Goal: Information Seeking & Learning: Learn about a topic

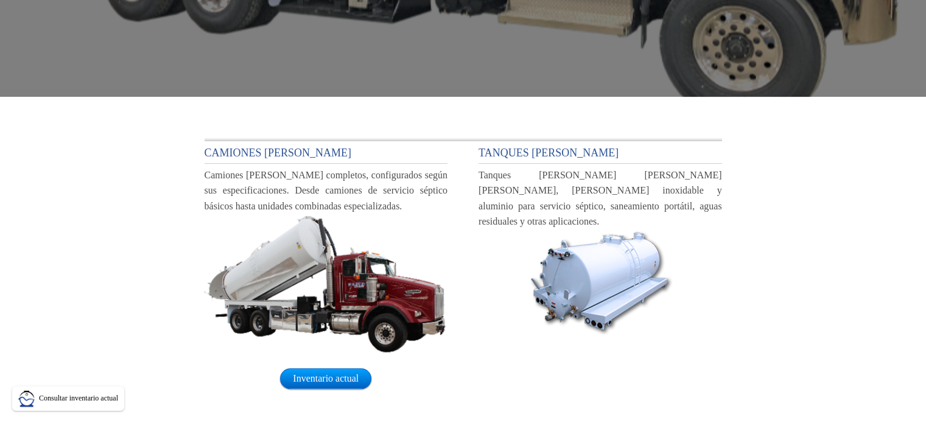
scroll to position [325, 0]
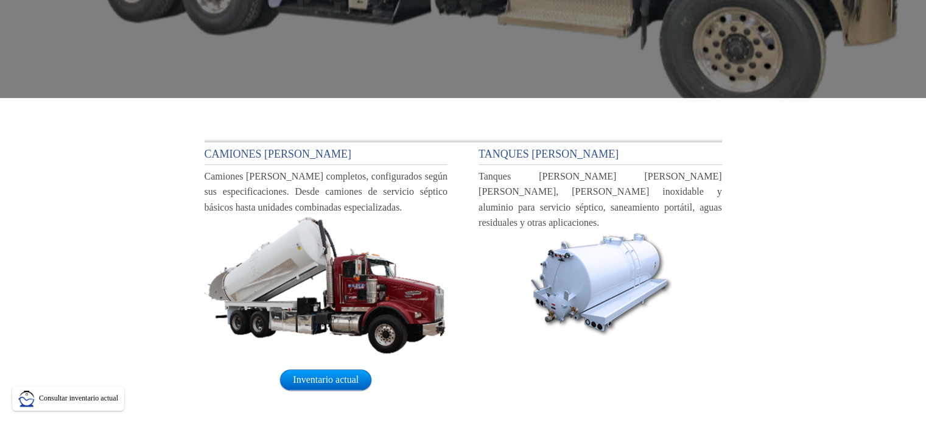
click at [255, 153] on font "CAMIONES DE VACÍO" at bounding box center [278, 154] width 147 height 12
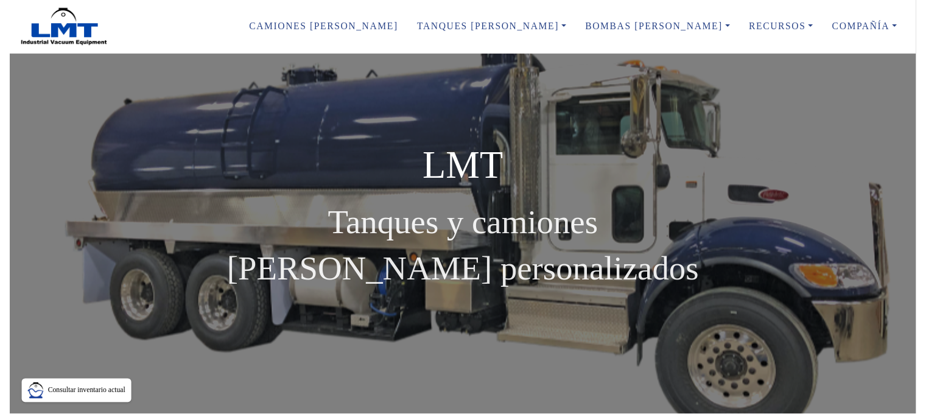
scroll to position [0, 0]
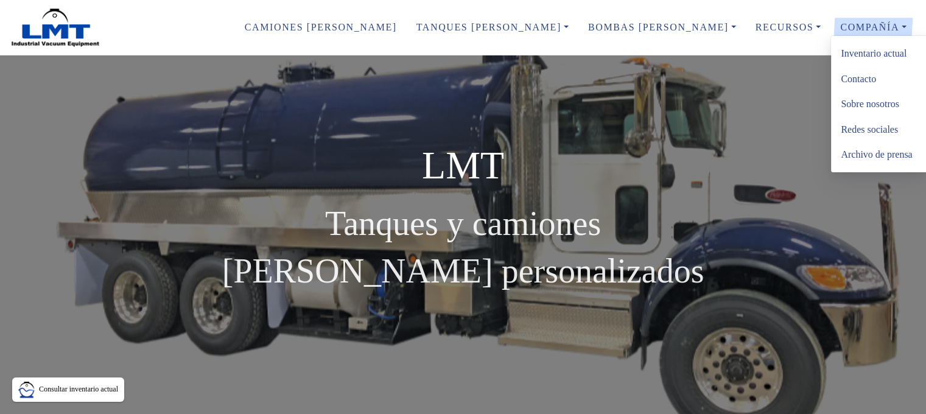
click at [872, 129] on font "Redes sociales" at bounding box center [869, 129] width 57 height 10
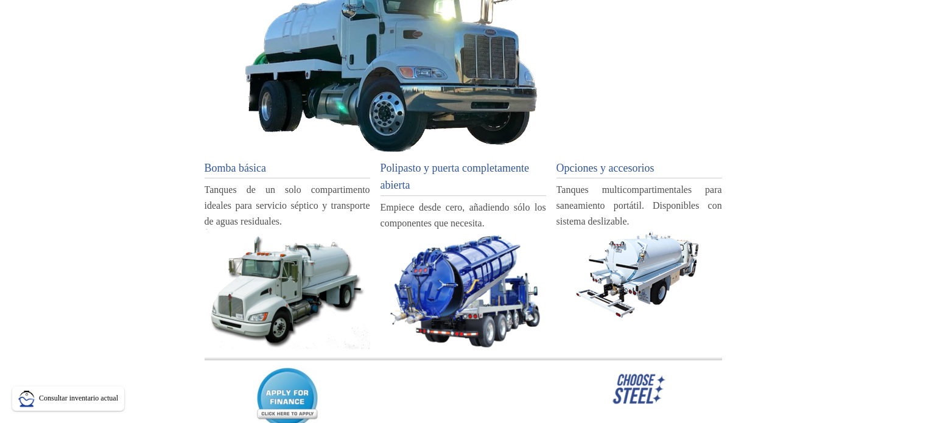
scroll to position [183, 0]
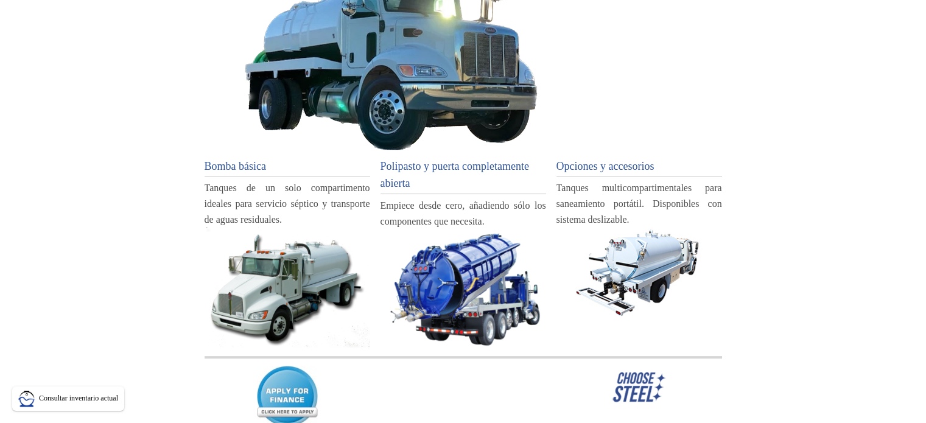
click at [253, 162] on font "Bomba básica" at bounding box center [236, 166] width 62 height 12
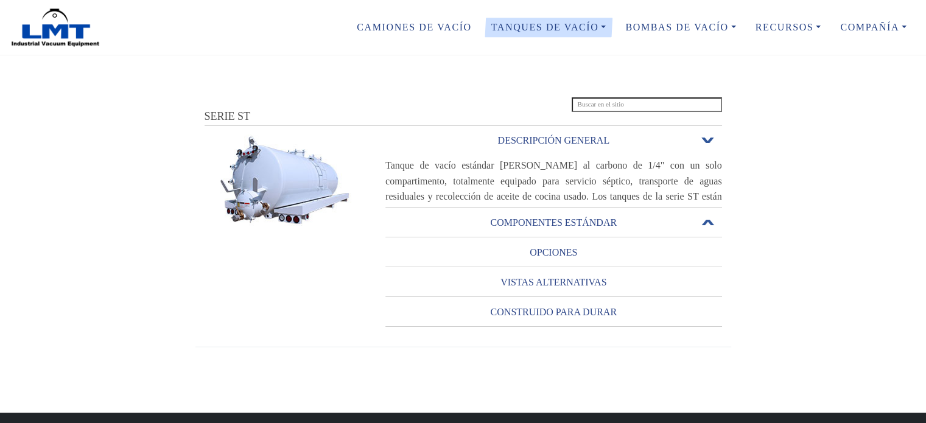
click at [554, 218] on font "COMPONENTES ESTÁNDAR" at bounding box center [553, 222] width 127 height 10
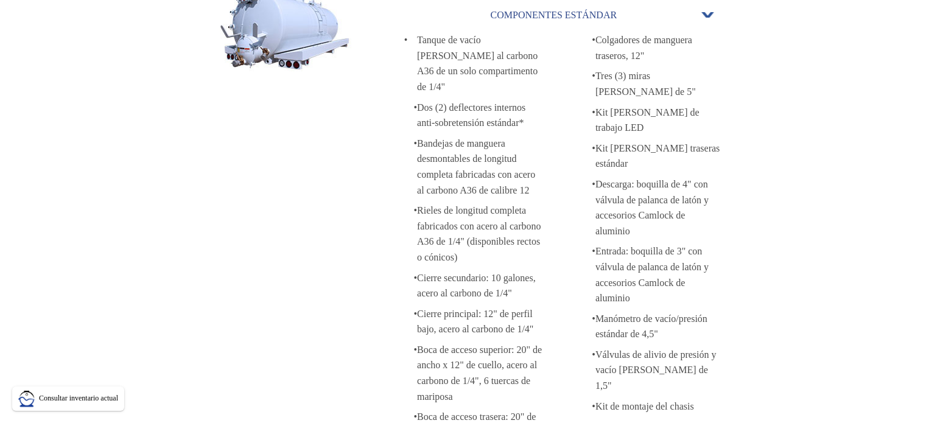
scroll to position [216, 0]
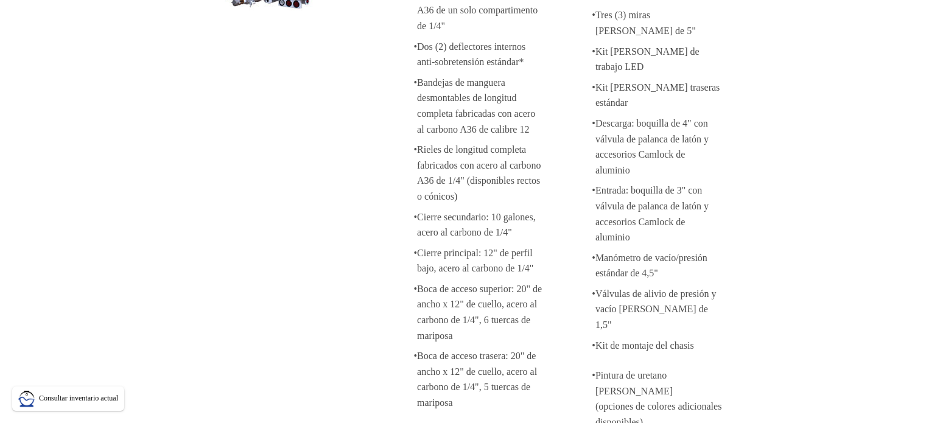
click at [222, 231] on div "DESCRIPCIÓN GENERAL Abrir o cerrar Tanque de vacío estándar de acero al carbono…" at bounding box center [464, 217] width 518 height 614
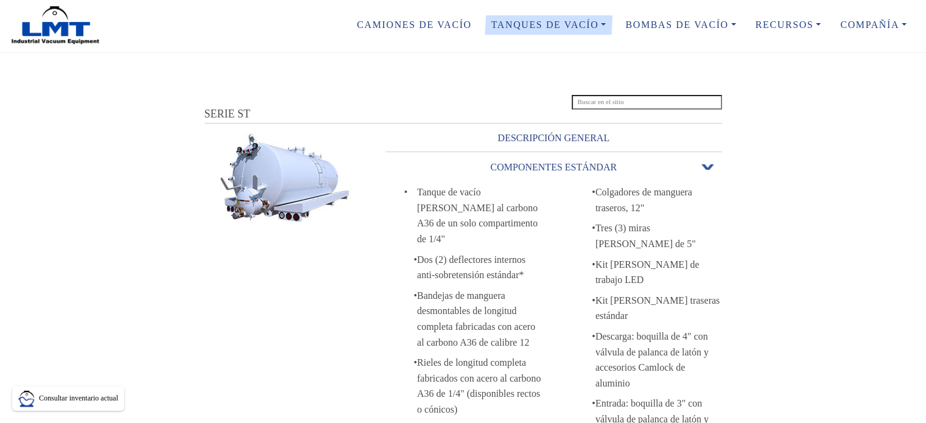
scroll to position [0, 0]
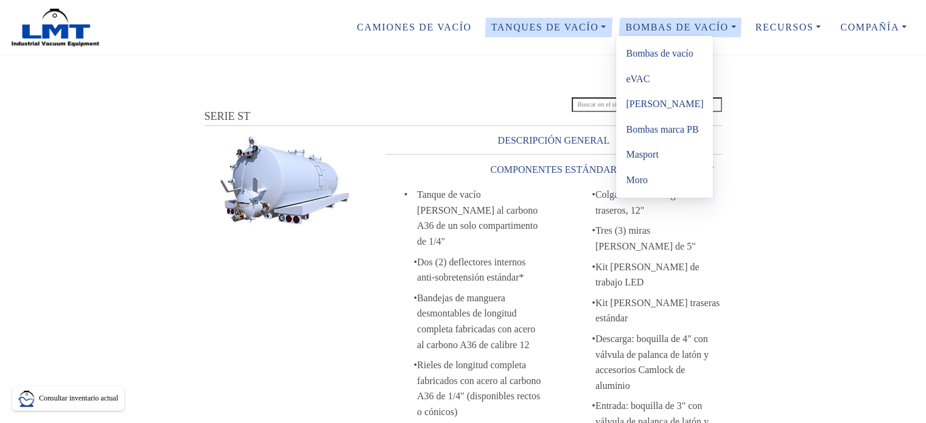
click at [682, 35] on ul "Bombas de vacío eVAC Marca Hertell Bombas marca PB Masport Moro" at bounding box center [665, 116] width 98 height 163
click at [651, 55] on font "Bombas de vacío" at bounding box center [659, 53] width 67 height 10
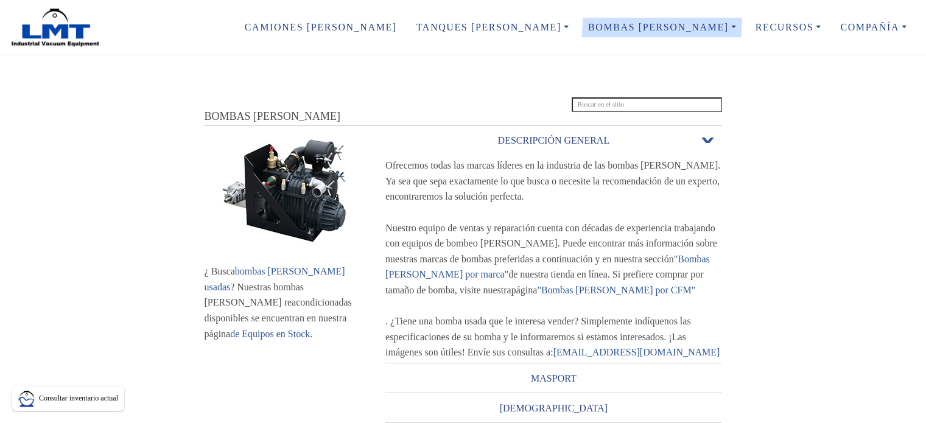
click at [292, 172] on img at bounding box center [284, 191] width 134 height 112
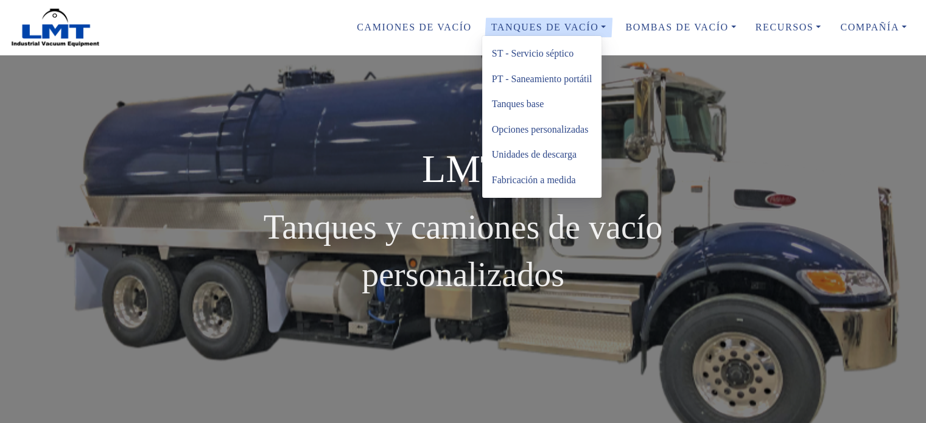
click at [505, 155] on font "Unidades de descarga" at bounding box center [534, 154] width 85 height 10
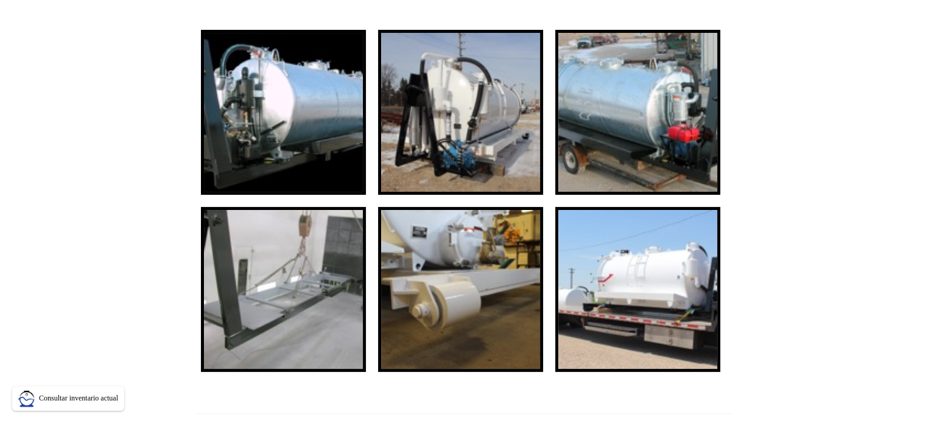
scroll to position [183, 0]
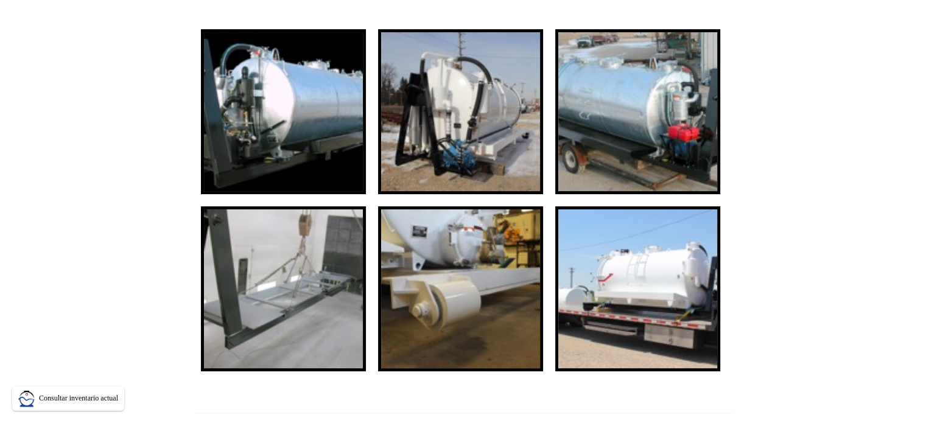
click at [694, 299] on img at bounding box center [638, 289] width 159 height 159
